Goal: Check status: Check status

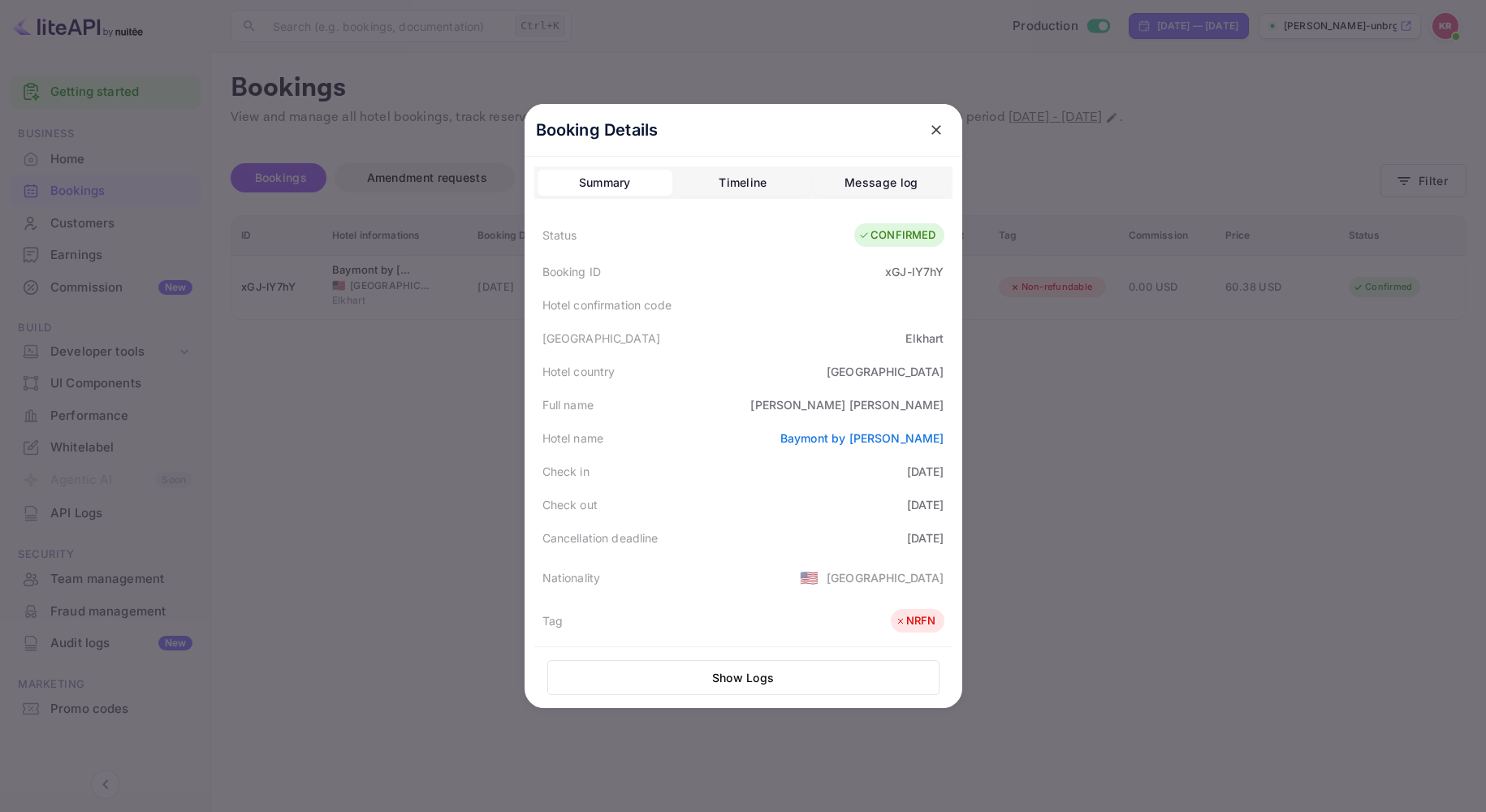
scroll to position [180, 0]
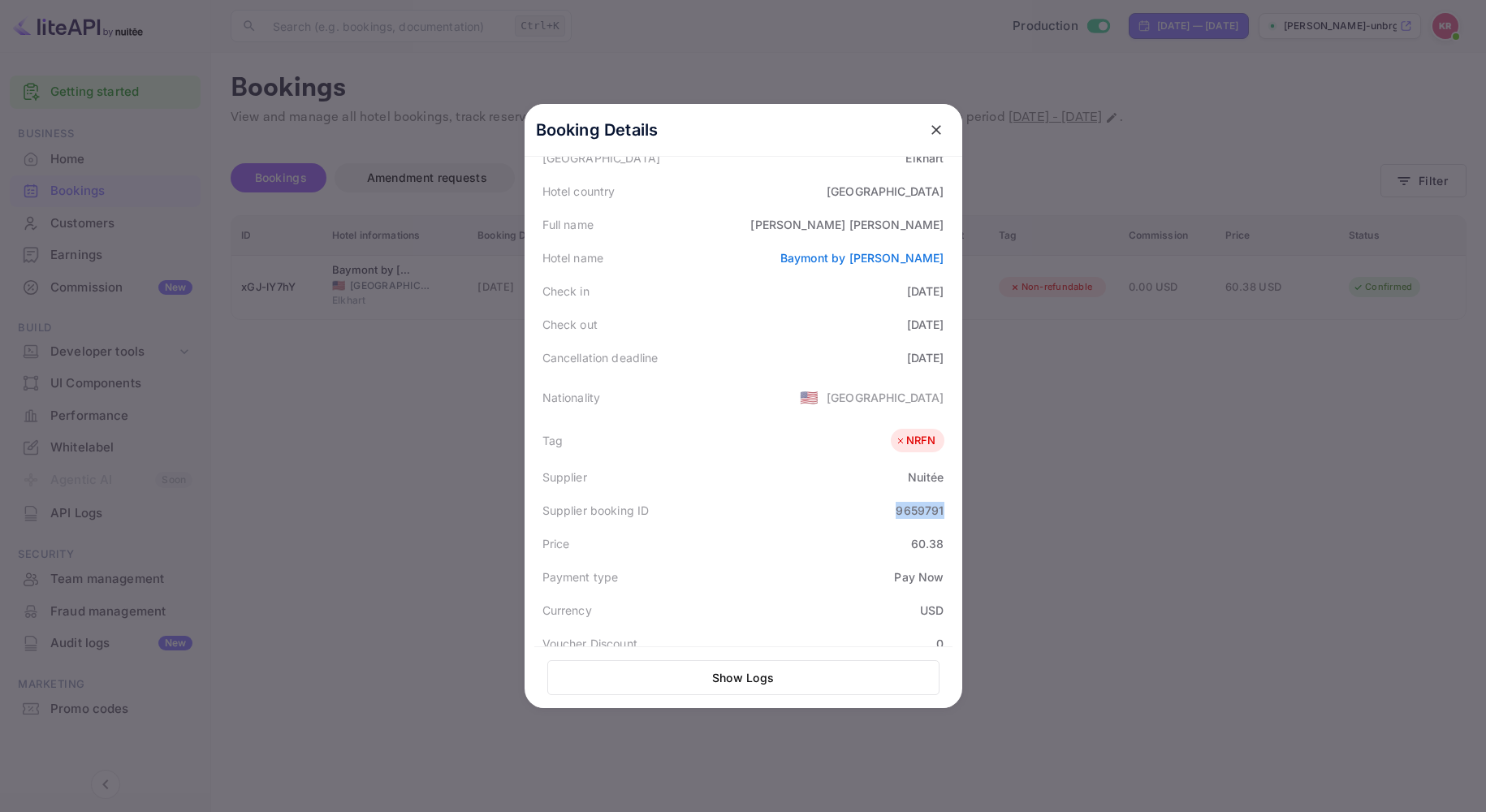
drag, startPoint x: 931, startPoint y: 131, endPoint x: 944, endPoint y: 132, distance: 13.0
click at [931, 131] on icon "close" at bounding box center [937, 130] width 16 height 16
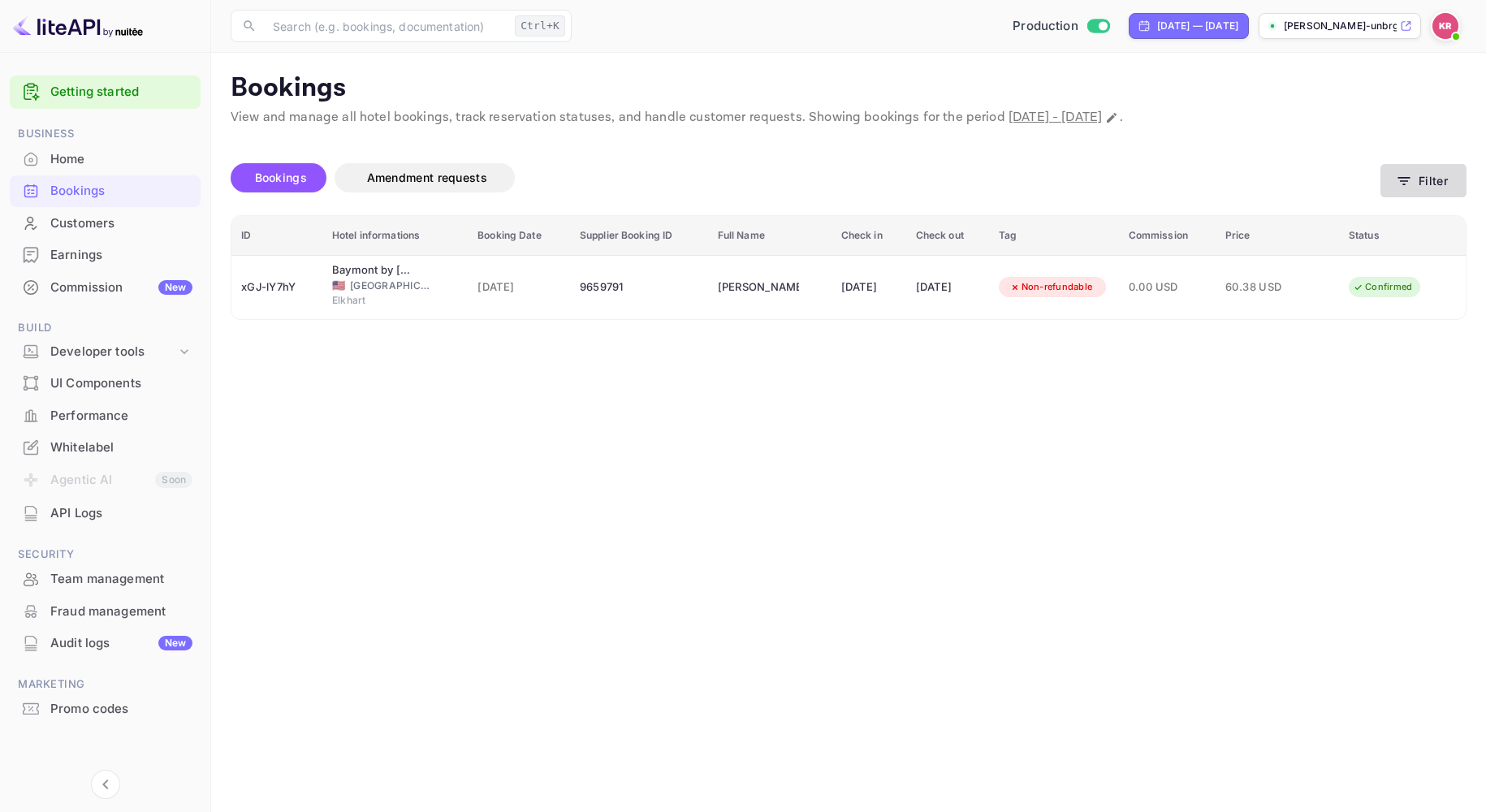
click at [1435, 183] on button "Filter" at bounding box center [1423, 180] width 86 height 34
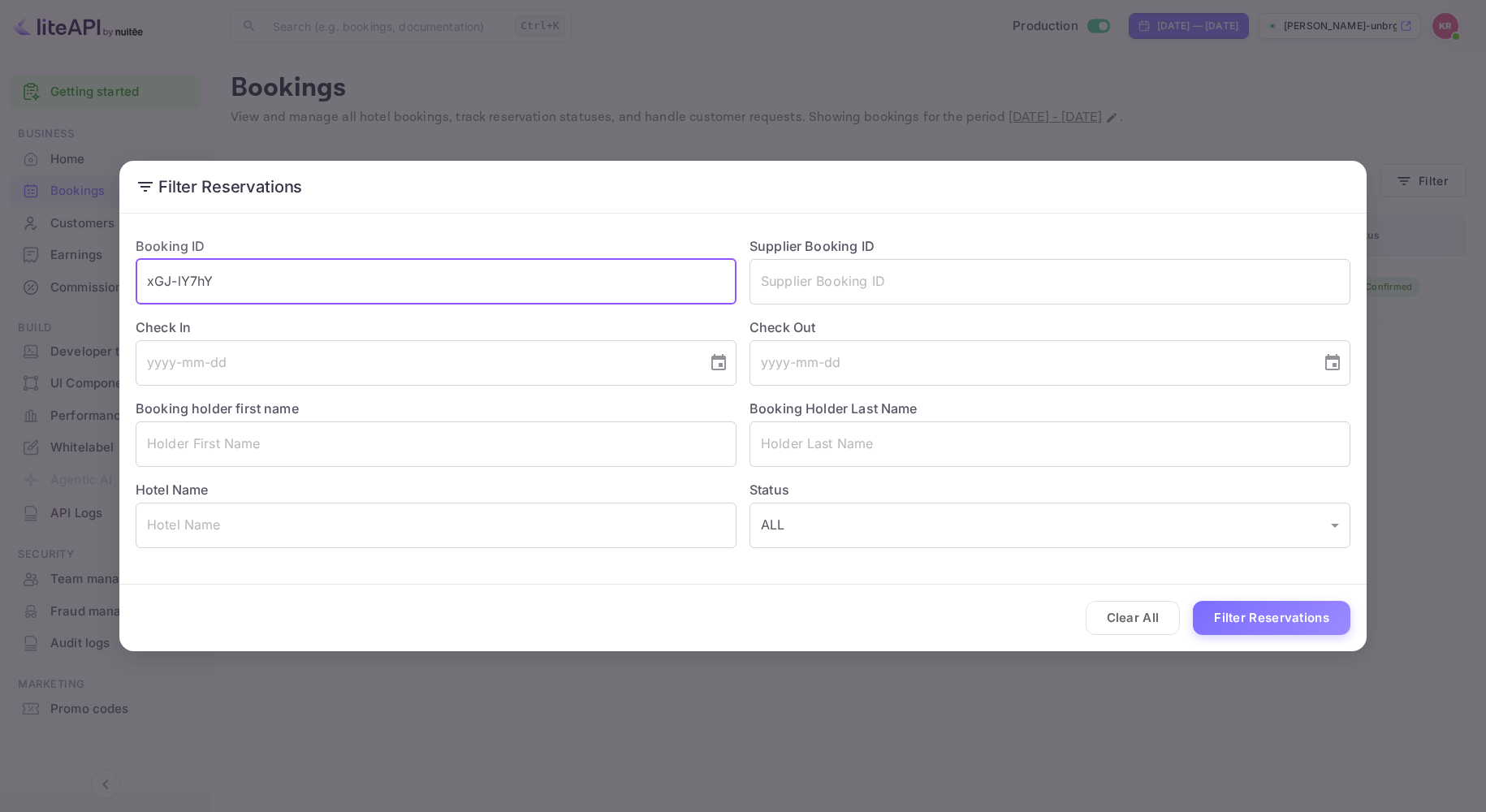
drag, startPoint x: 203, startPoint y: 281, endPoint x: -2, endPoint y: 285, distance: 205.0
click at [0, 285] on html "Getting started Business Home Bookings Customers Earnings Commission New Build …" at bounding box center [743, 406] width 1486 height 812
paste input "HP5v16sgq"
drag, startPoint x: 216, startPoint y: 279, endPoint x: 315, endPoint y: 282, distance: 99.0
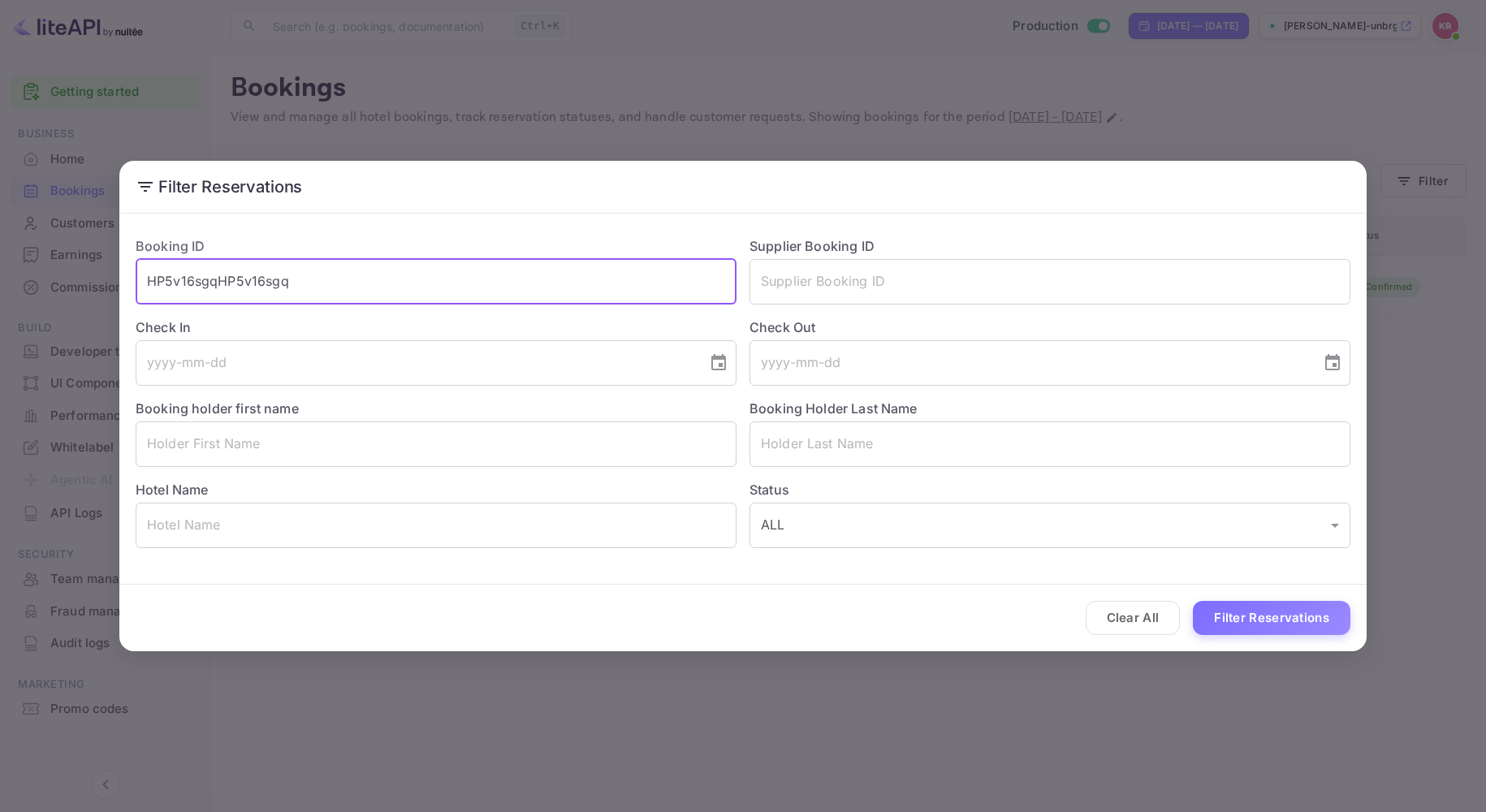
click at [315, 282] on input "HP5v16sgqHP5v16sgq" at bounding box center [435, 281] width 601 height 45
type input "HP5v16sgq"
click at [1193, 601] on button "Filter Reservations" at bounding box center [1272, 618] width 157 height 35
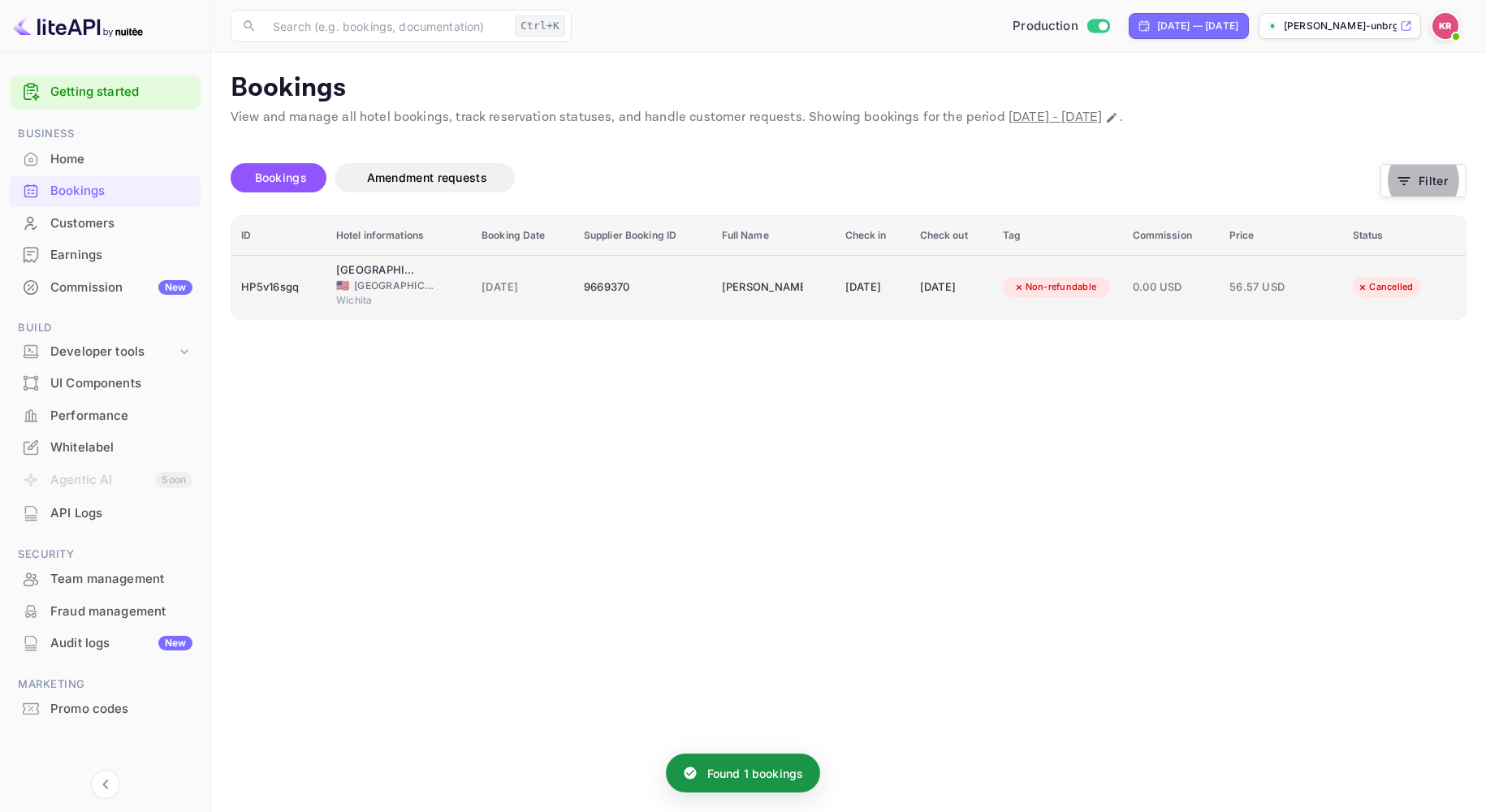
click at [584, 290] on div "9669370" at bounding box center [643, 288] width 119 height 26
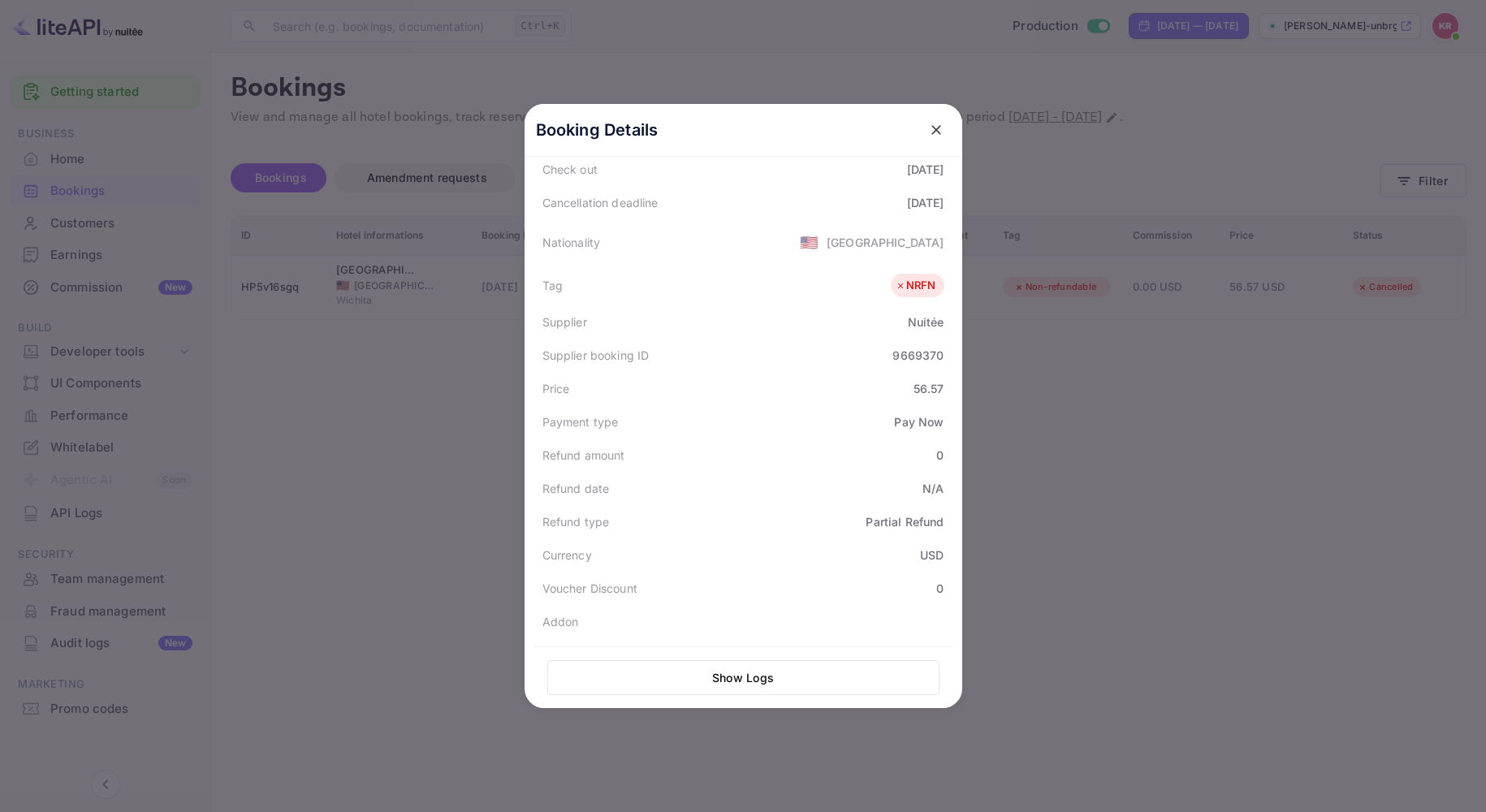
scroll to position [361, 0]
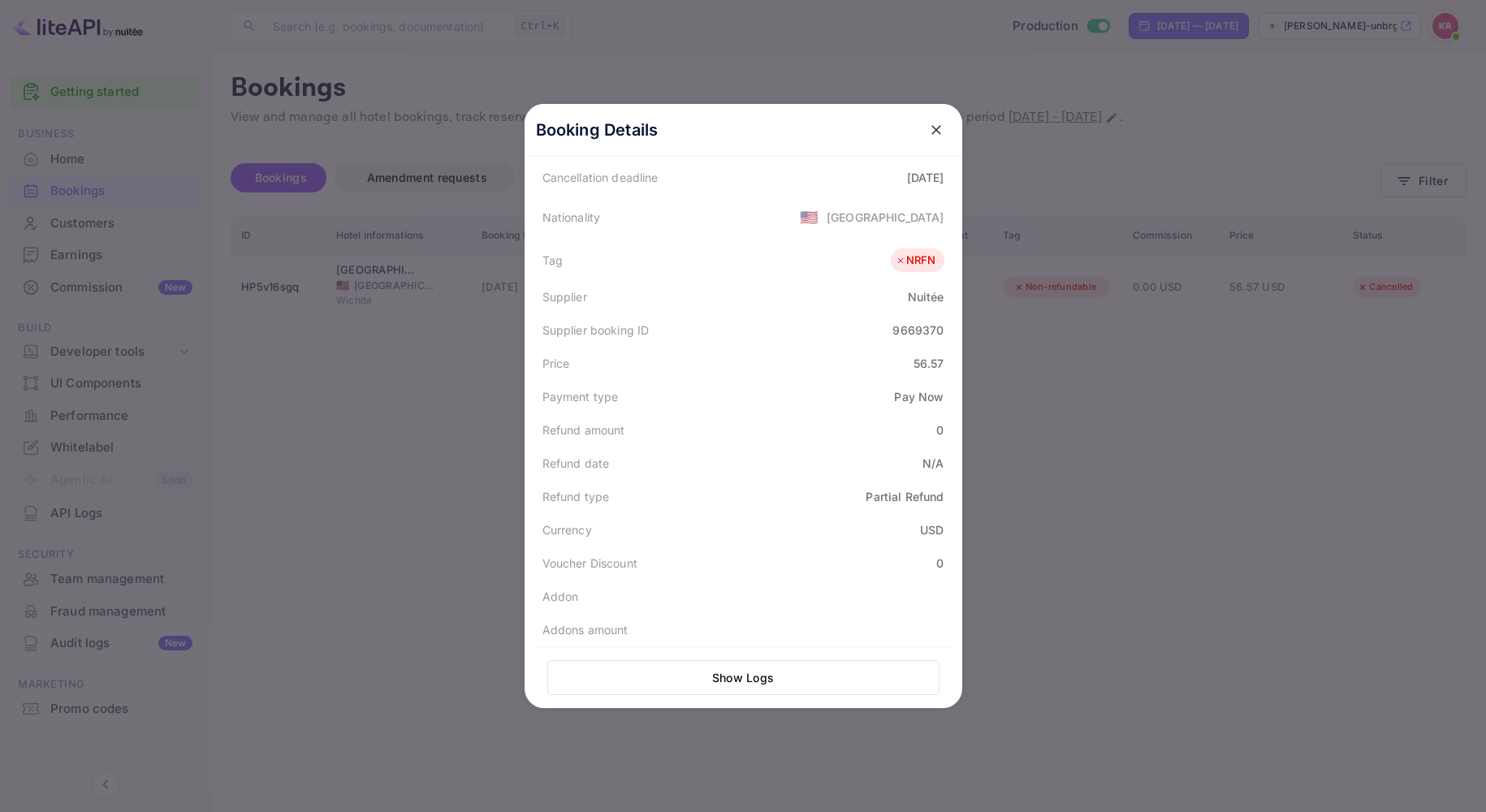
click at [893, 325] on div "9669370" at bounding box center [918, 329] width 51 height 17
copy div "9669370"
click at [929, 134] on icon "close" at bounding box center [937, 130] width 16 height 16
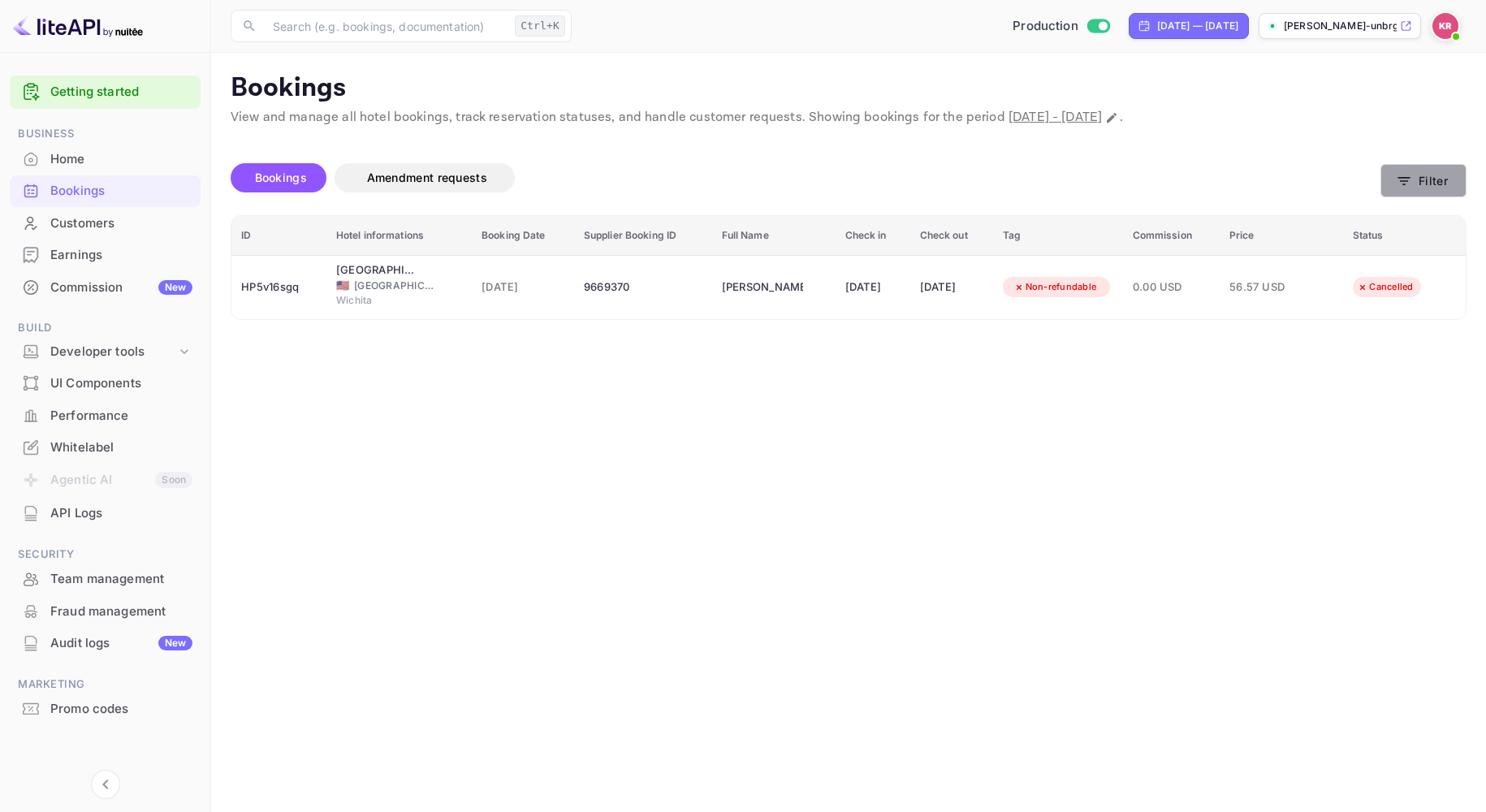
click at [1390, 184] on button "Filter" at bounding box center [1423, 180] width 86 height 34
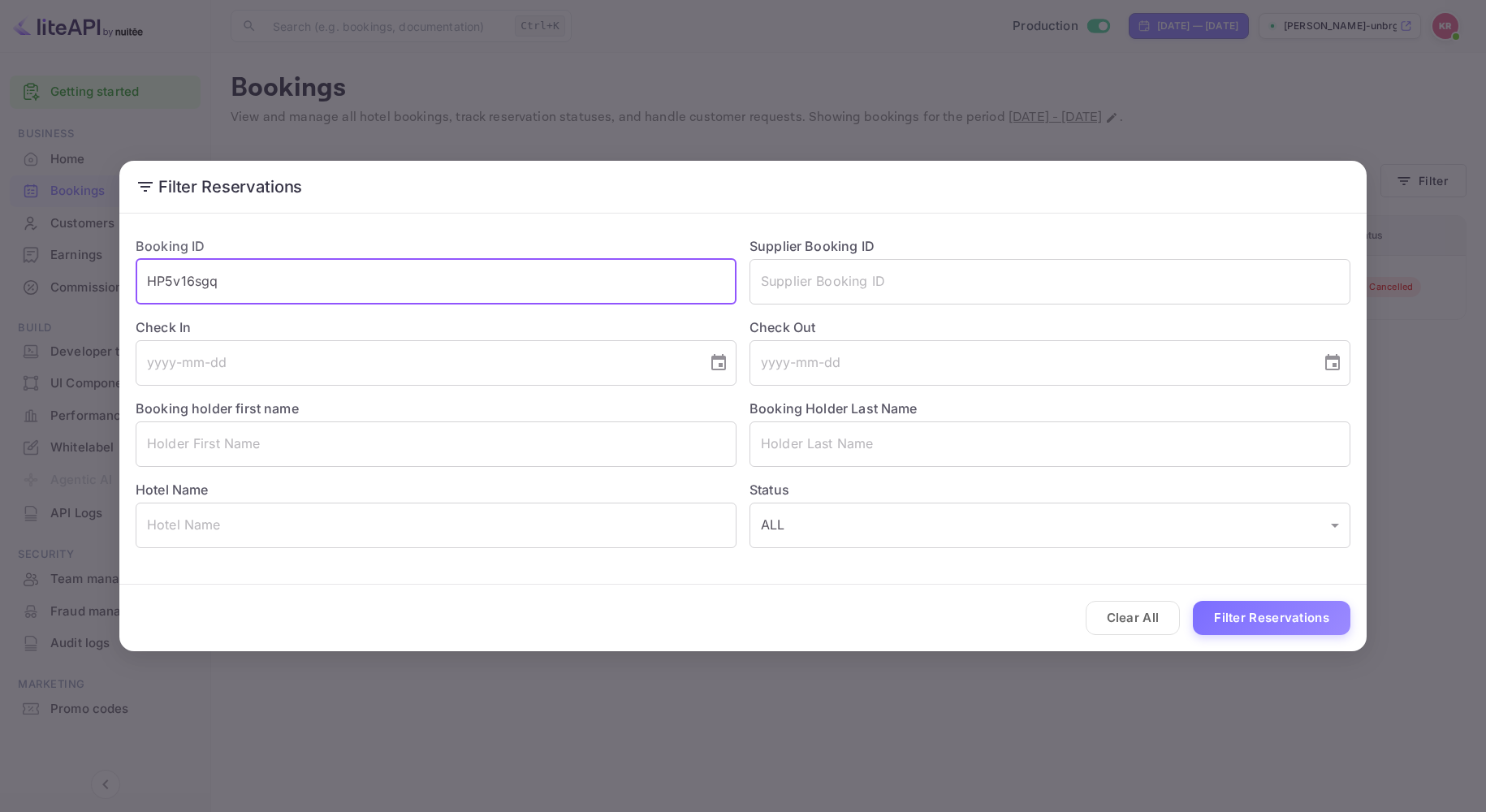
drag, startPoint x: 146, startPoint y: 269, endPoint x: 89, endPoint y: 269, distance: 57.0
click at [89, 269] on div "Filter Reservations Booking ID HP5v16sgq ​ Supplier Booking ID ​ Check In ​ Che…" at bounding box center [743, 406] width 1486 height 812
paste input "fUKm2vvmX"
type input "fUKm2vvmX"
click at [1193, 601] on button "Filter Reservations" at bounding box center [1272, 618] width 157 height 35
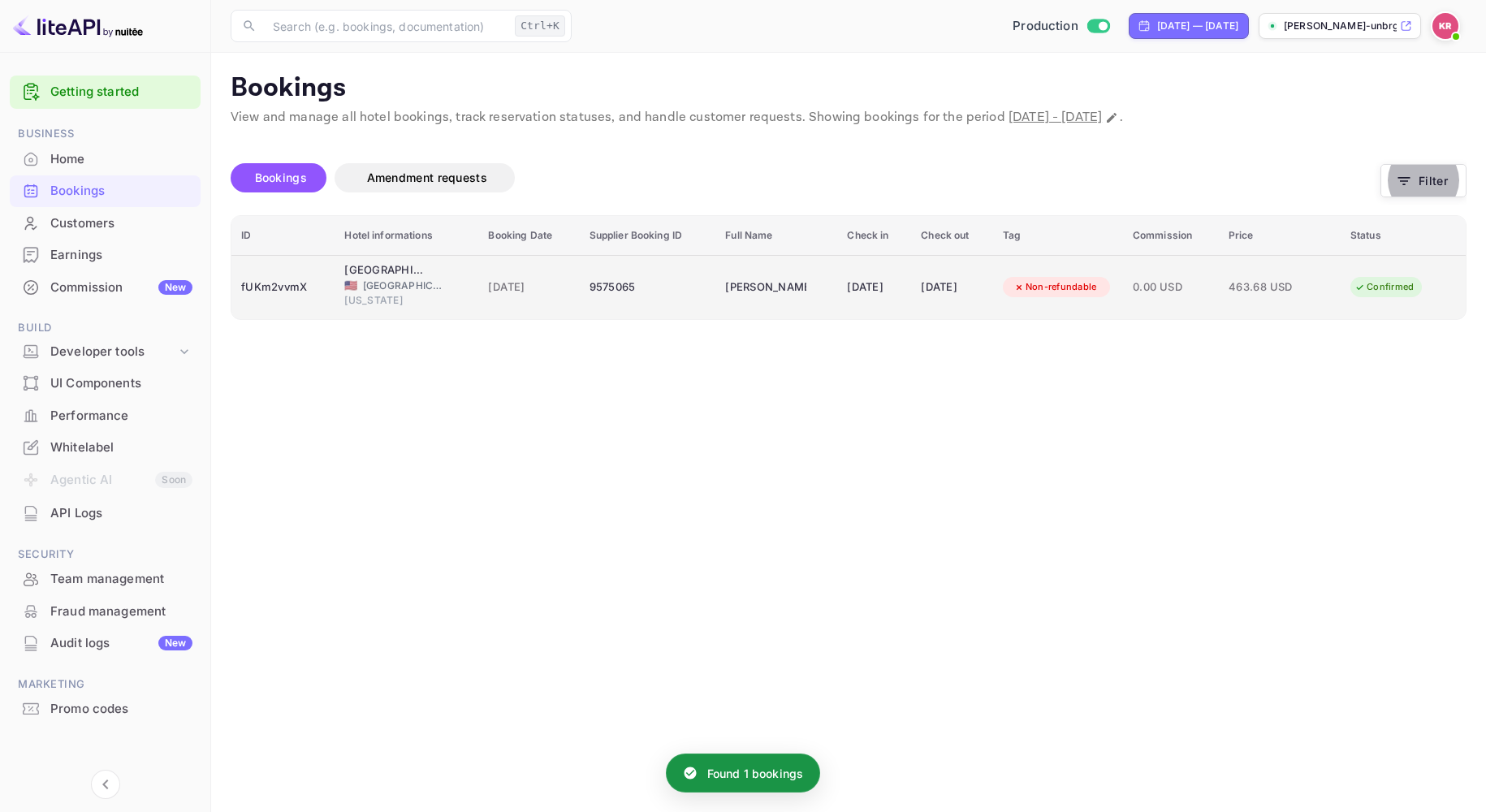
click at [607, 290] on div "9575065" at bounding box center [648, 288] width 117 height 26
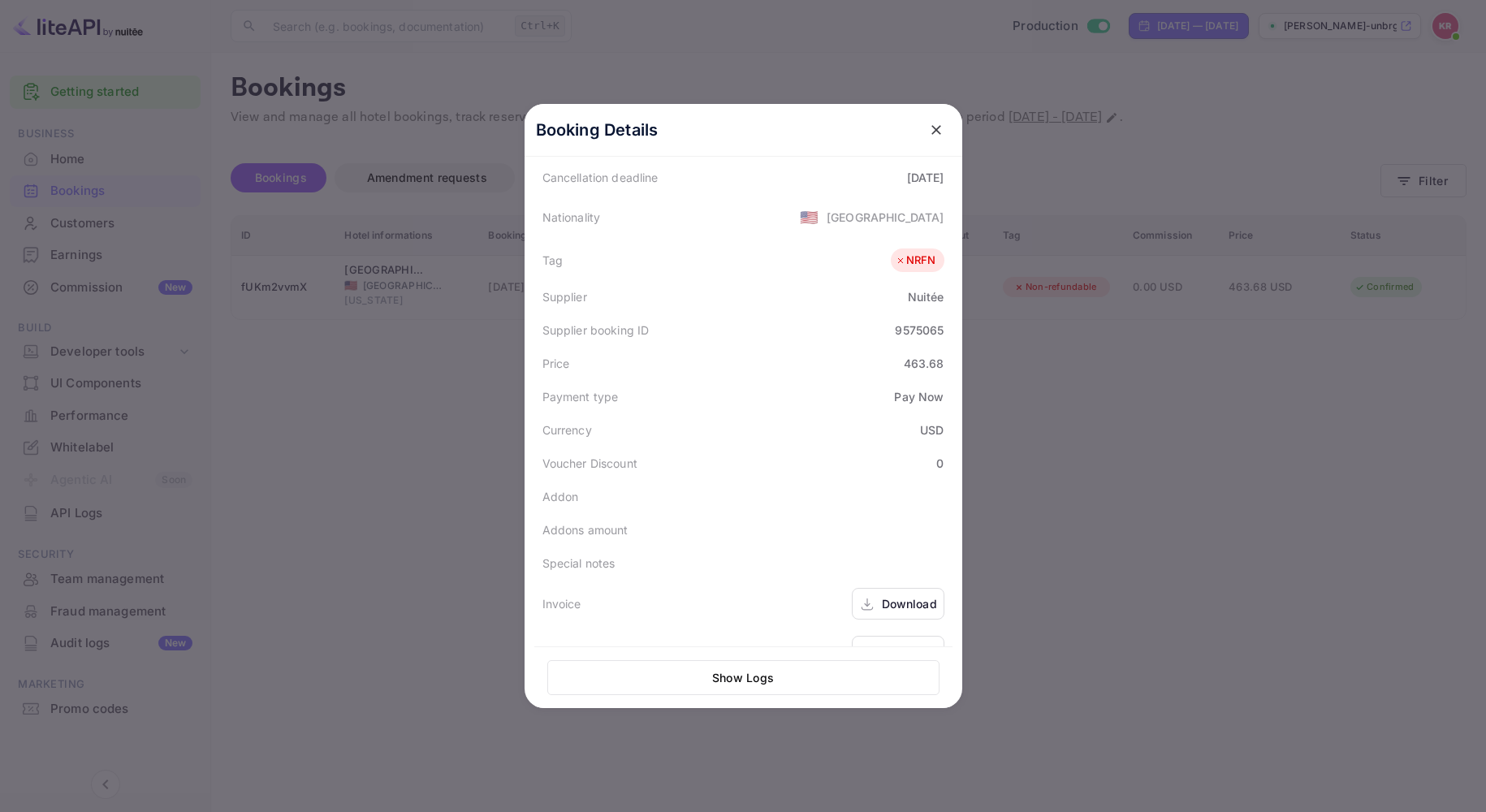
click at [895, 323] on div "9575065" at bounding box center [919, 329] width 48 height 17
copy div "9575065"
click at [929, 127] on icon "close" at bounding box center [937, 130] width 16 height 16
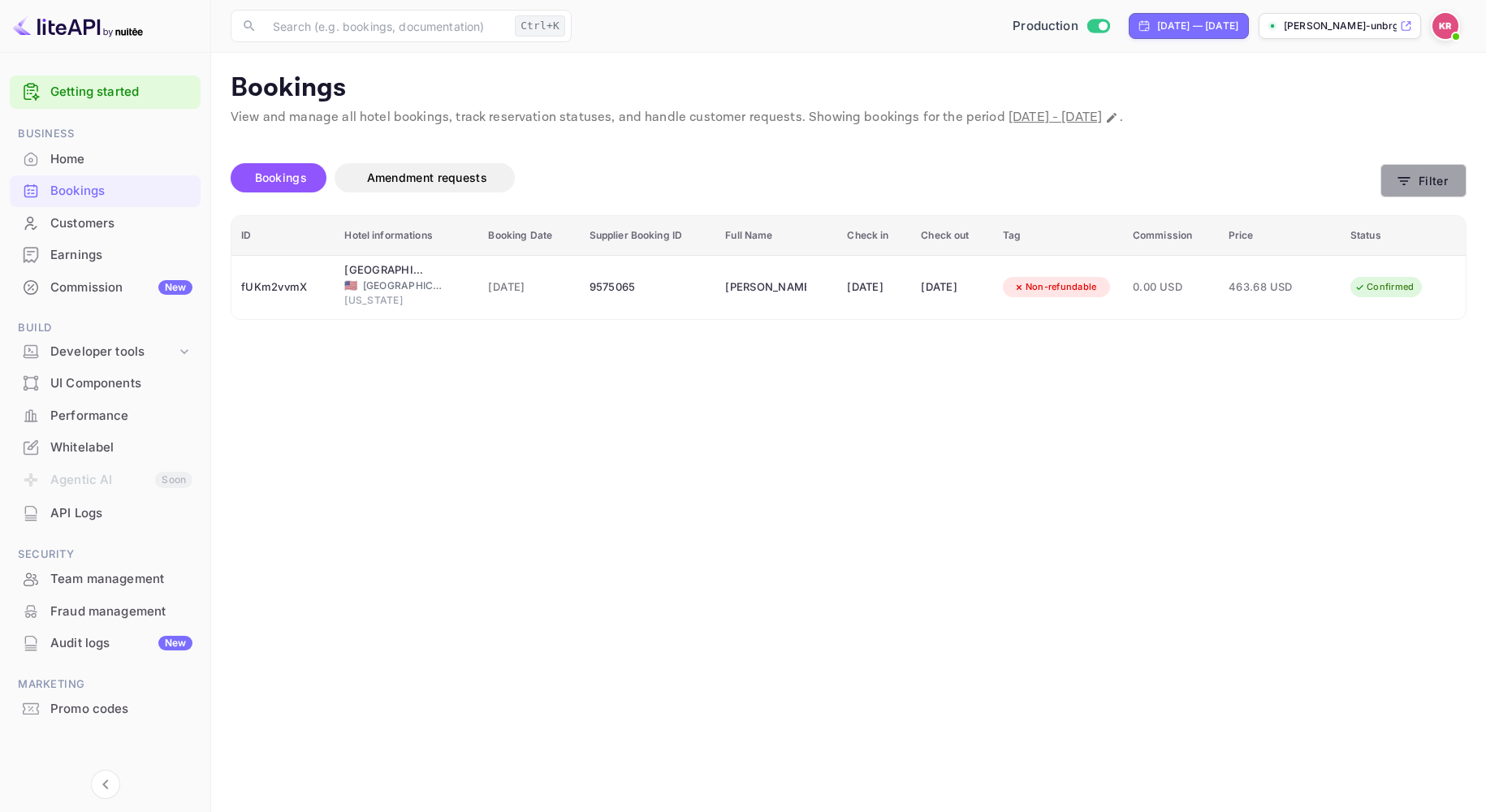
click at [1382, 191] on button "Filter" at bounding box center [1423, 180] width 86 height 34
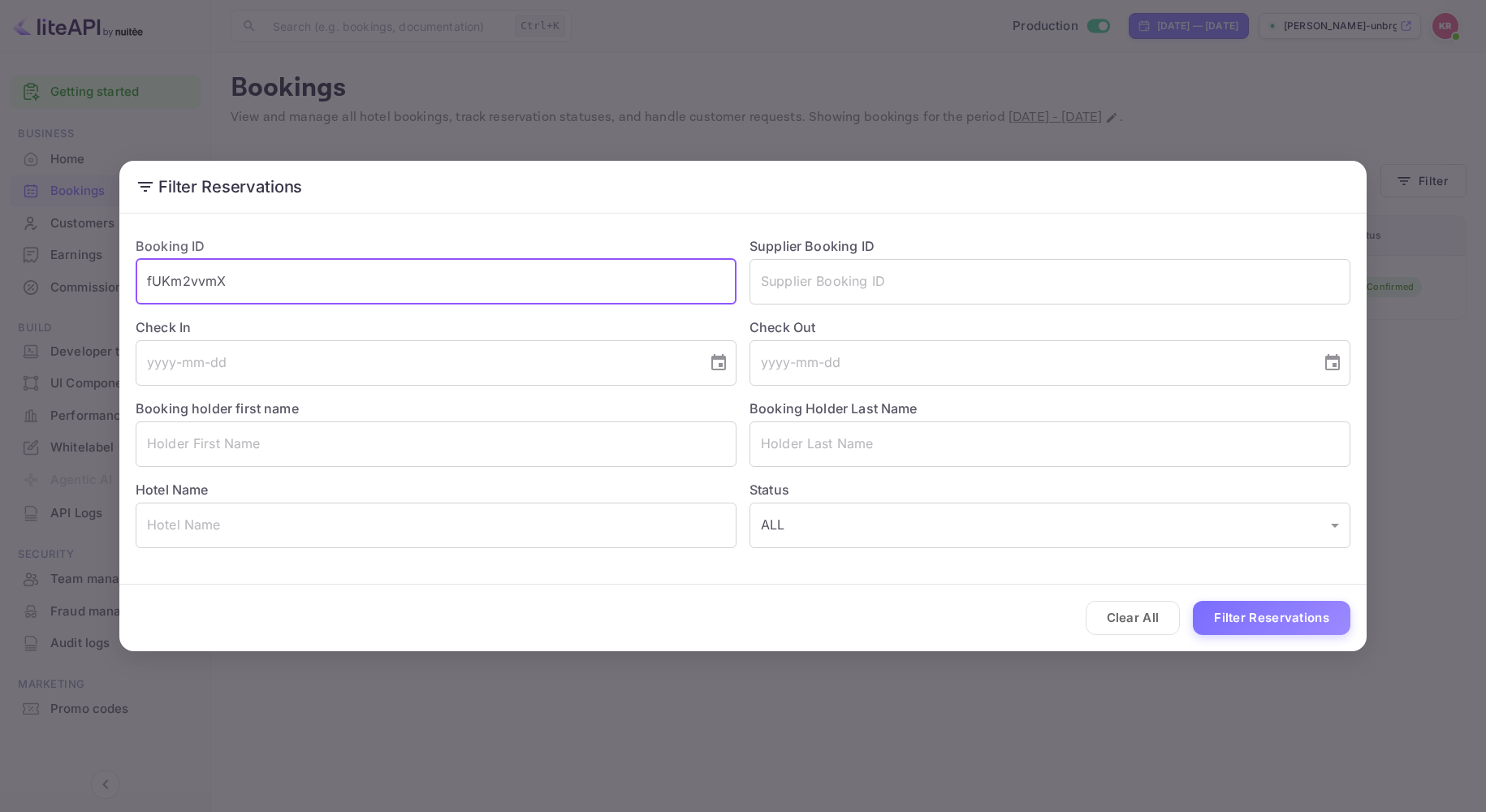
drag, startPoint x: 257, startPoint y: 288, endPoint x: -14, endPoint y: 281, distance: 271.1
click at [0, 281] on html "Getting started Business Home Bookings Customers Earnings Commission New Build …" at bounding box center [743, 406] width 1486 height 812
paste input "HP5v16sgq"
type input "HP5v16sgq"
click at [1193, 601] on button "Filter Reservations" at bounding box center [1272, 618] width 157 height 35
